Goal: Task Accomplishment & Management: Manage account settings

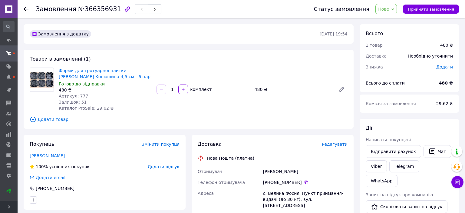
scroll to position [32, 0]
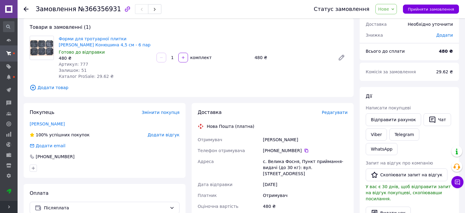
click at [394, 12] on span "Нове" at bounding box center [387, 9] width 22 height 10
click at [393, 23] on li "Прийнято" at bounding box center [390, 21] width 28 height 9
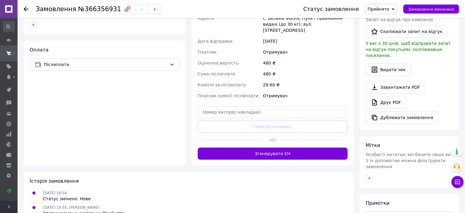
scroll to position [183, 0]
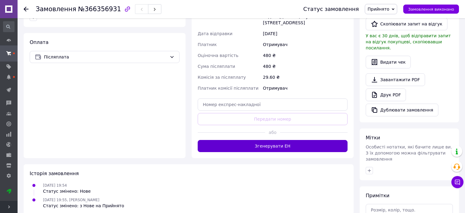
click at [269, 141] on button "Згенерувати ЕН" at bounding box center [273, 146] width 150 height 12
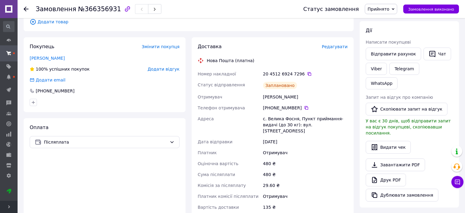
scroll to position [87, 0]
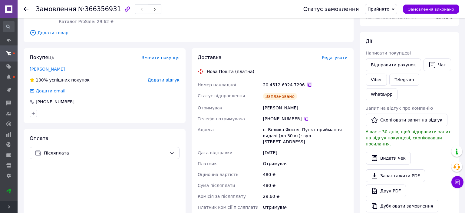
click at [307, 84] on icon at bounding box center [309, 84] width 5 height 5
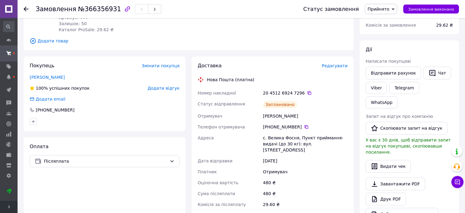
scroll to position [96, 0]
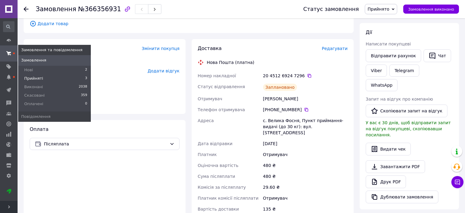
click at [31, 77] on span "Прийняті" at bounding box center [33, 78] width 19 height 5
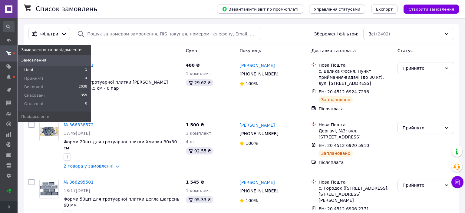
click at [30, 68] on span "Нові" at bounding box center [28, 69] width 9 height 5
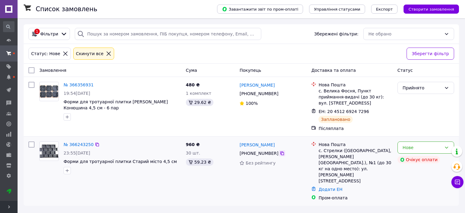
click at [280, 151] on icon at bounding box center [282, 153] width 4 height 4
click at [136, 190] on div "Список замовлень Завантажити звіт по пром-оплаті Управління статусами Експорт С…" at bounding box center [242, 106] width 448 height 213
click at [82, 142] on link "№ 366243250" at bounding box center [79, 144] width 30 height 5
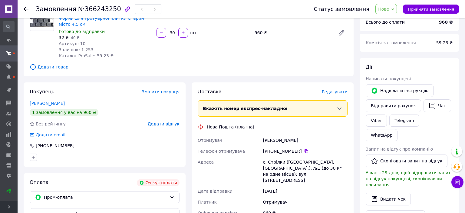
scroll to position [32, 0]
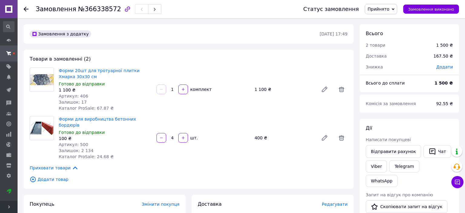
scroll to position [160, 0]
